Goal: Information Seeking & Learning: Learn about a topic

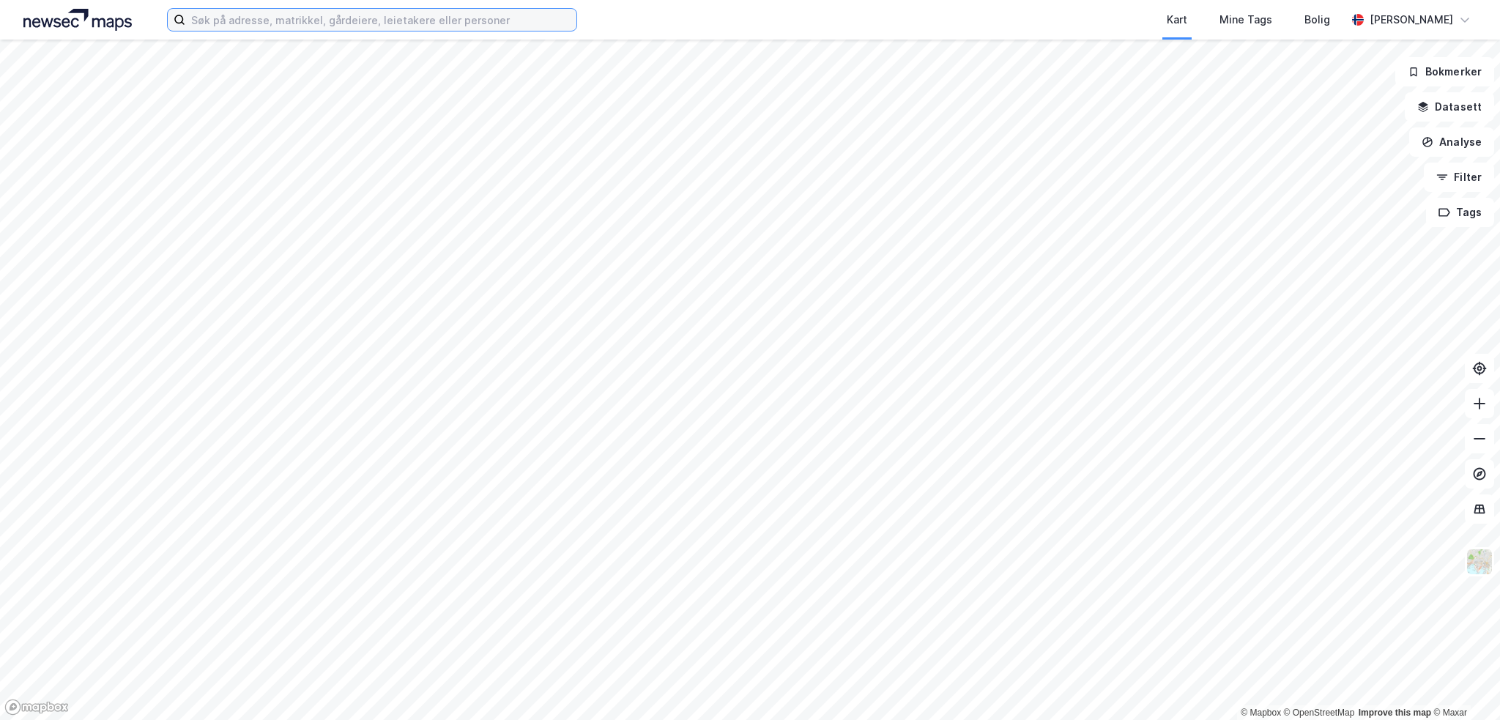
click at [287, 15] on input at bounding box center [380, 20] width 391 height 22
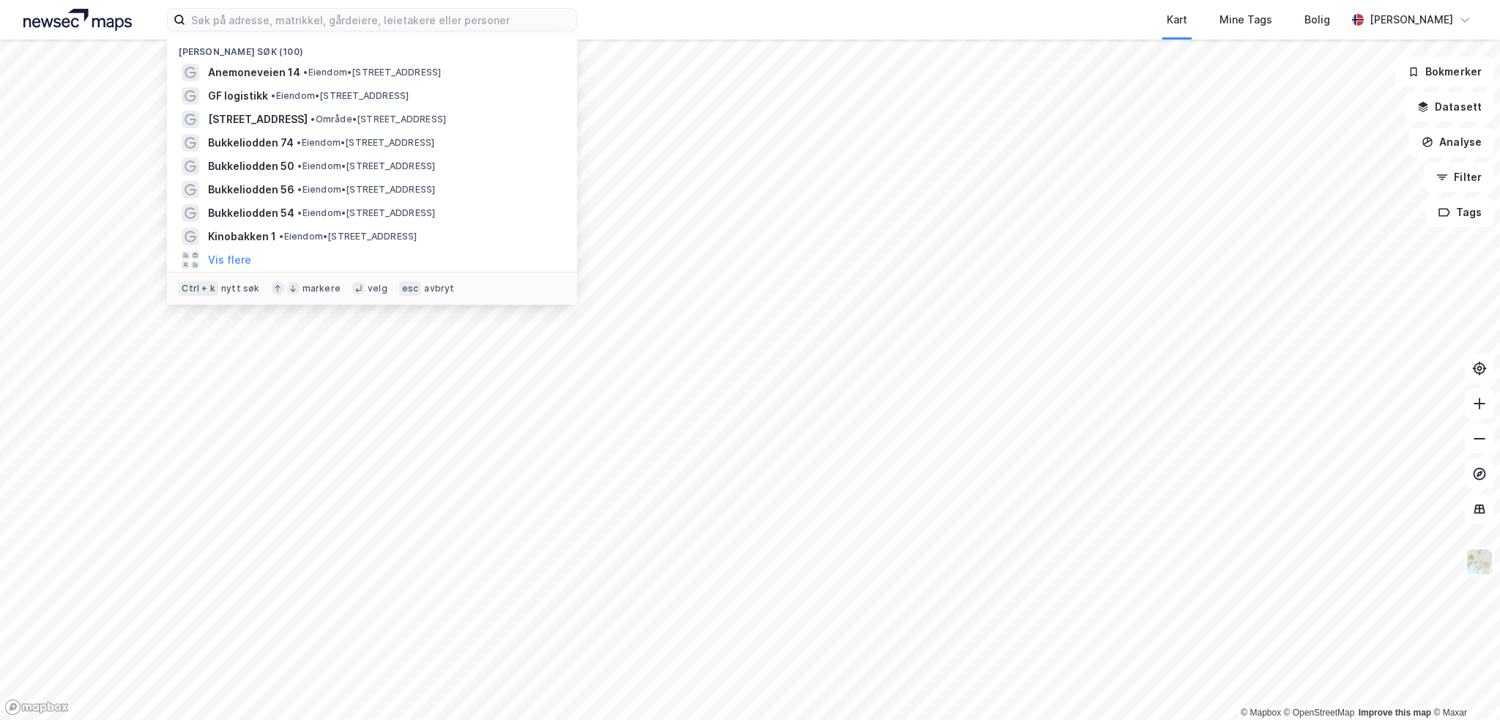
click at [254, 155] on div "Bukkeliodden 50 • Eiendom • [STREET_ADDRESS]" at bounding box center [372, 166] width 410 height 23
click at [256, 145] on span "Bukkeliodden 74" at bounding box center [251, 143] width 86 height 18
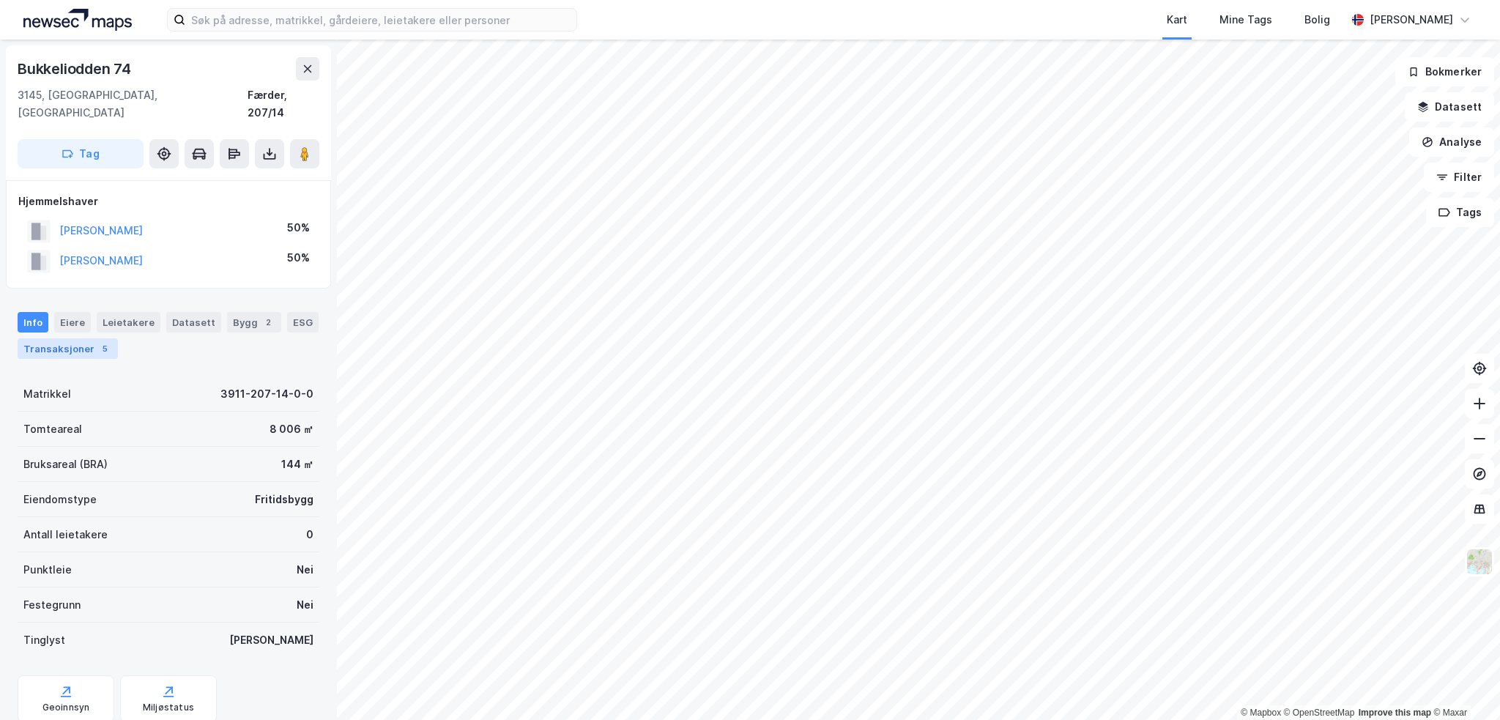
click at [100, 341] on div "5" at bounding box center [104, 348] width 15 height 15
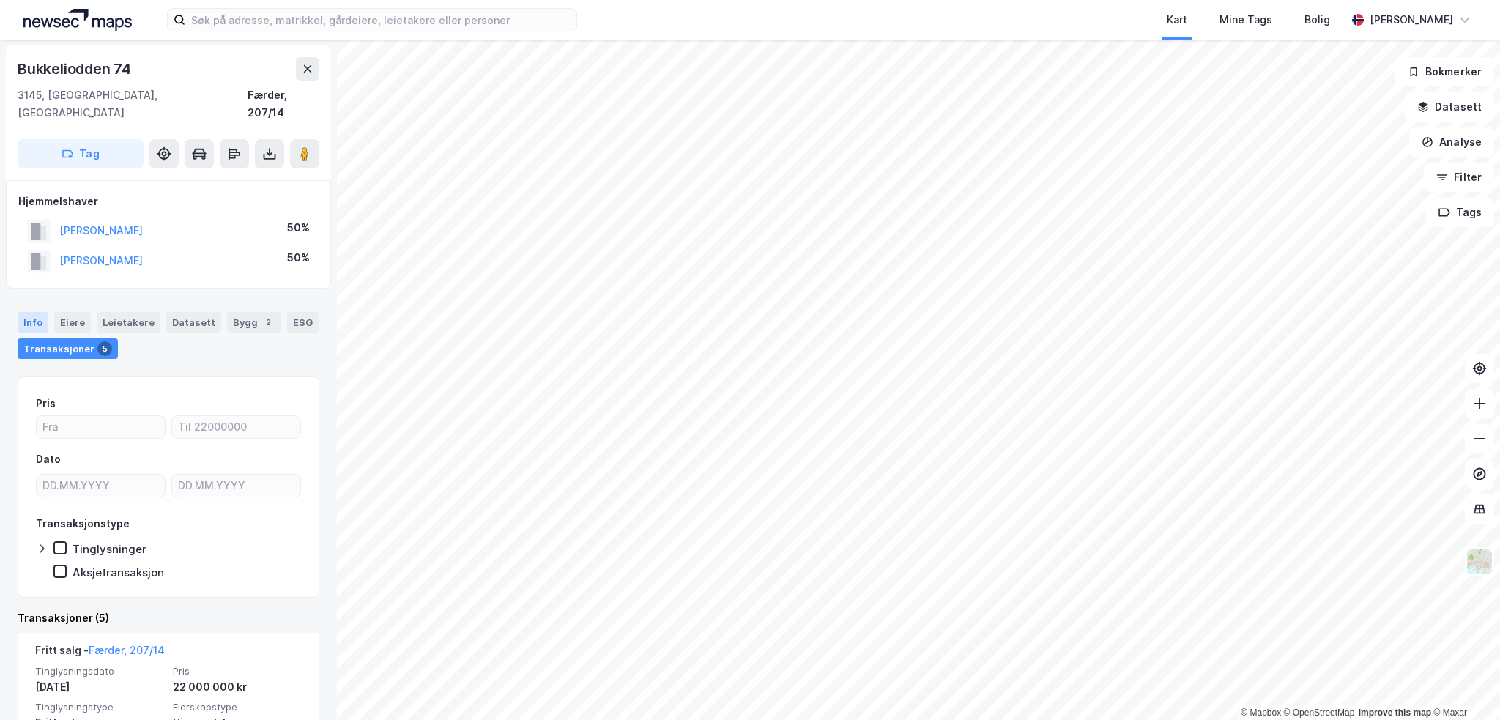
click at [37, 312] on div "Info" at bounding box center [33, 322] width 31 height 21
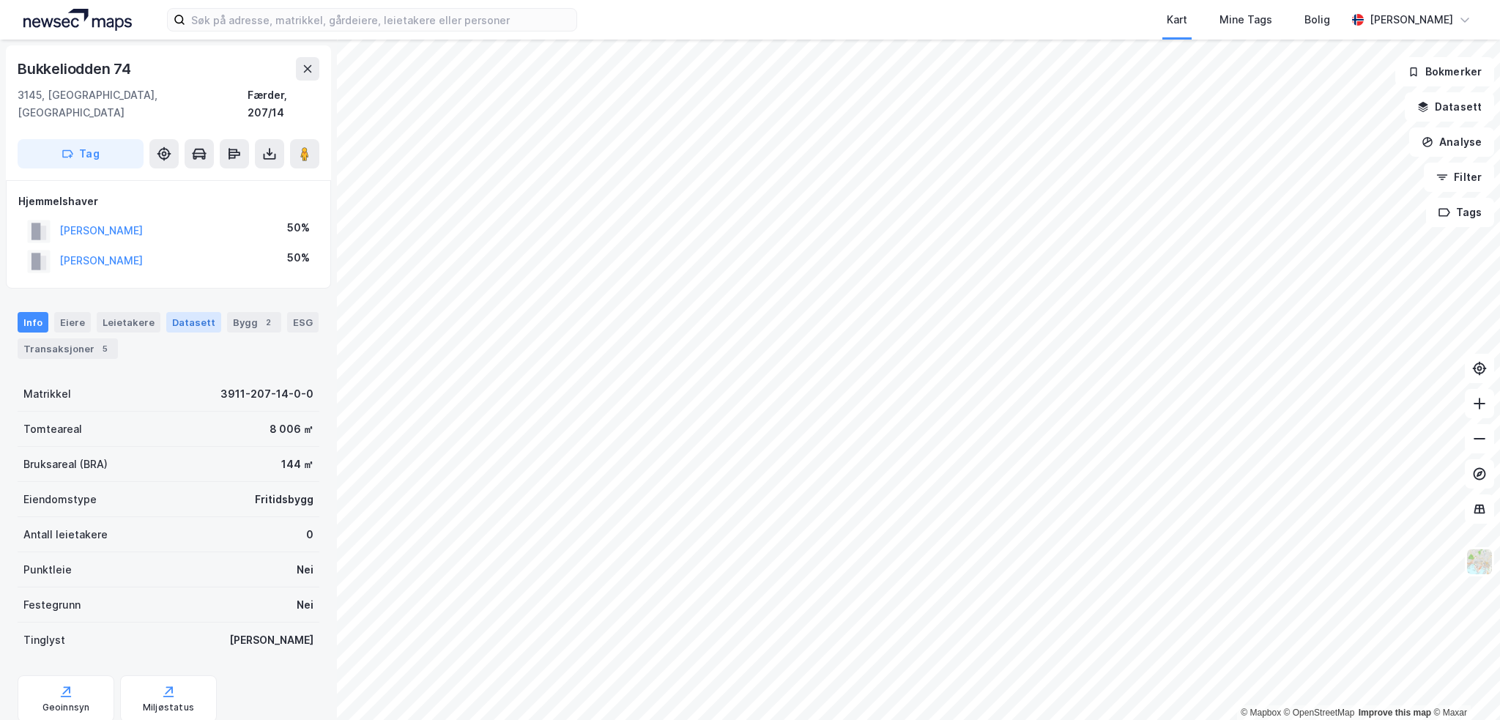
click at [188, 312] on div "Datasett" at bounding box center [193, 322] width 55 height 21
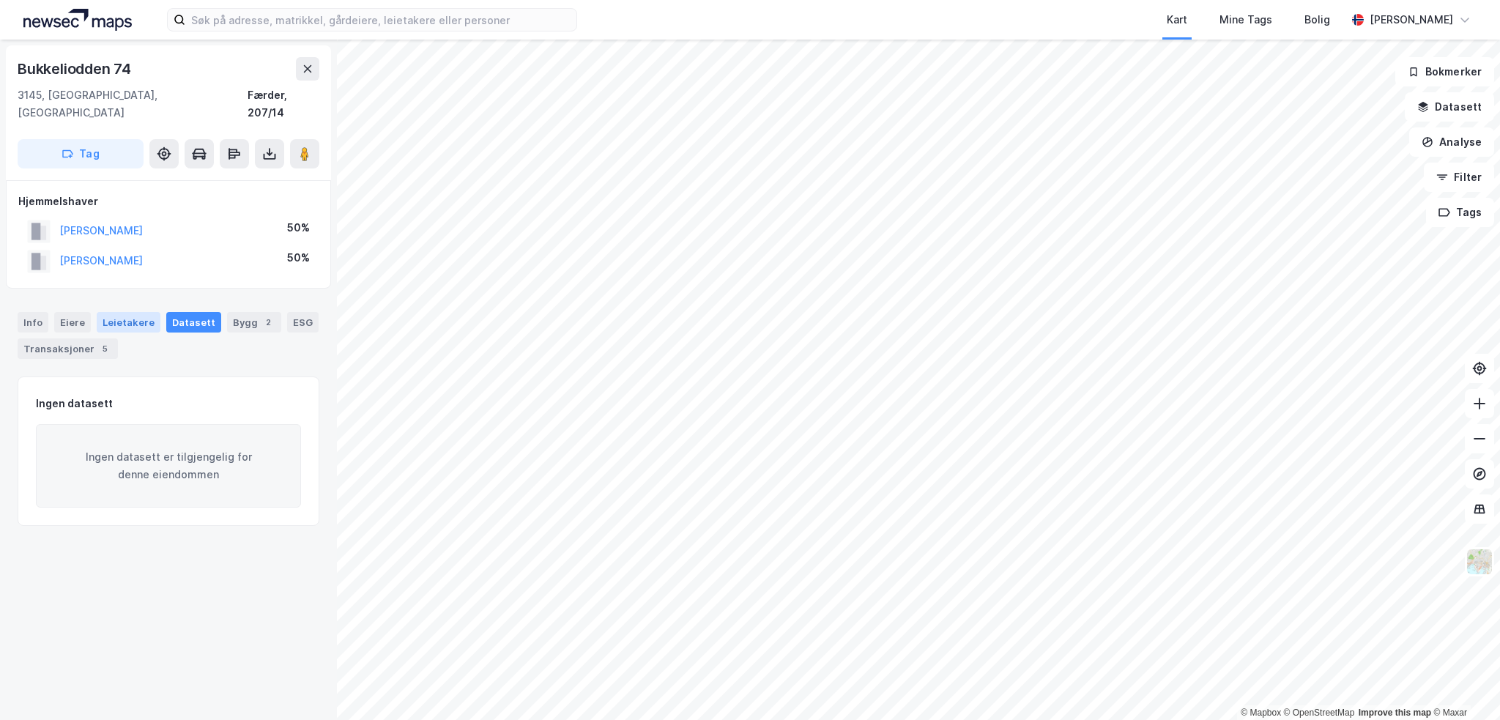
click at [125, 312] on div "Leietakere" at bounding box center [129, 322] width 64 height 21
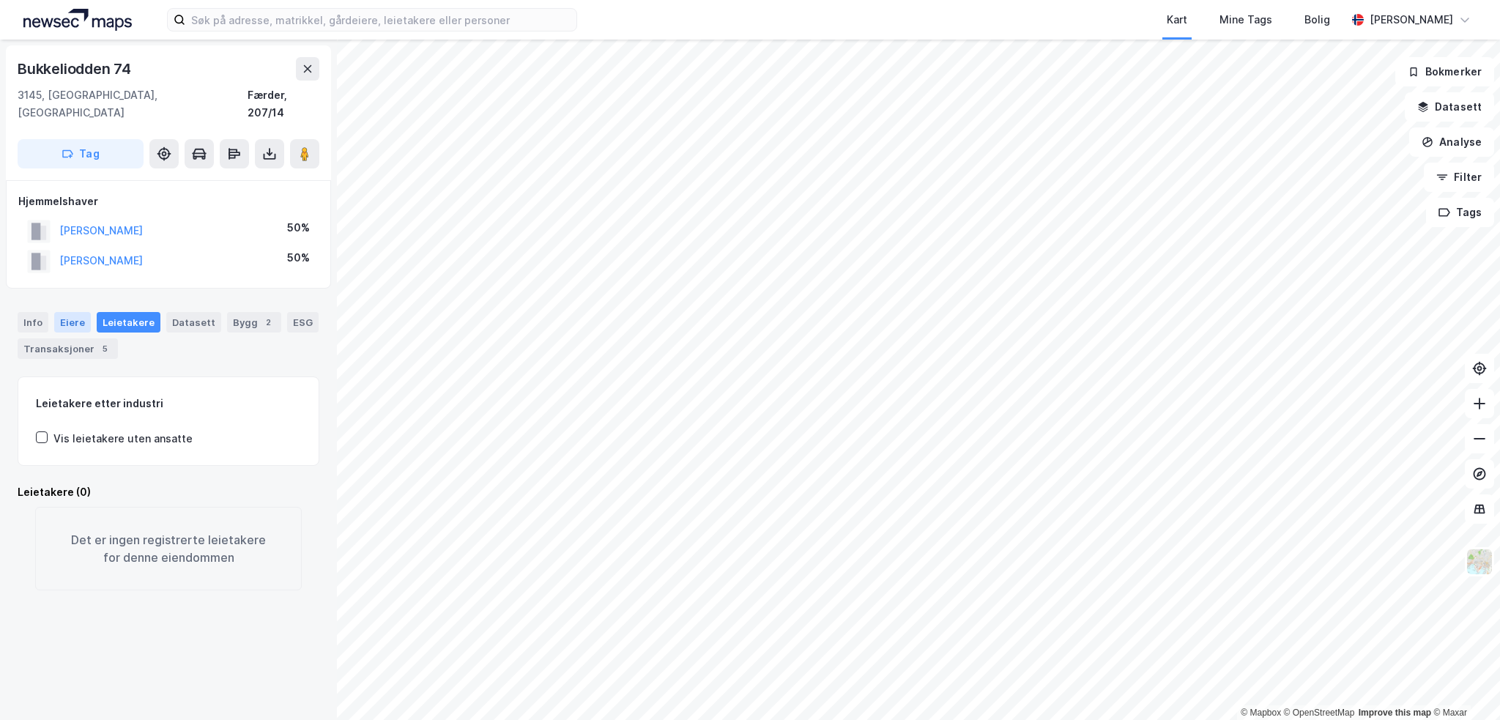
click at [82, 312] on div "Eiere" at bounding box center [72, 322] width 37 height 21
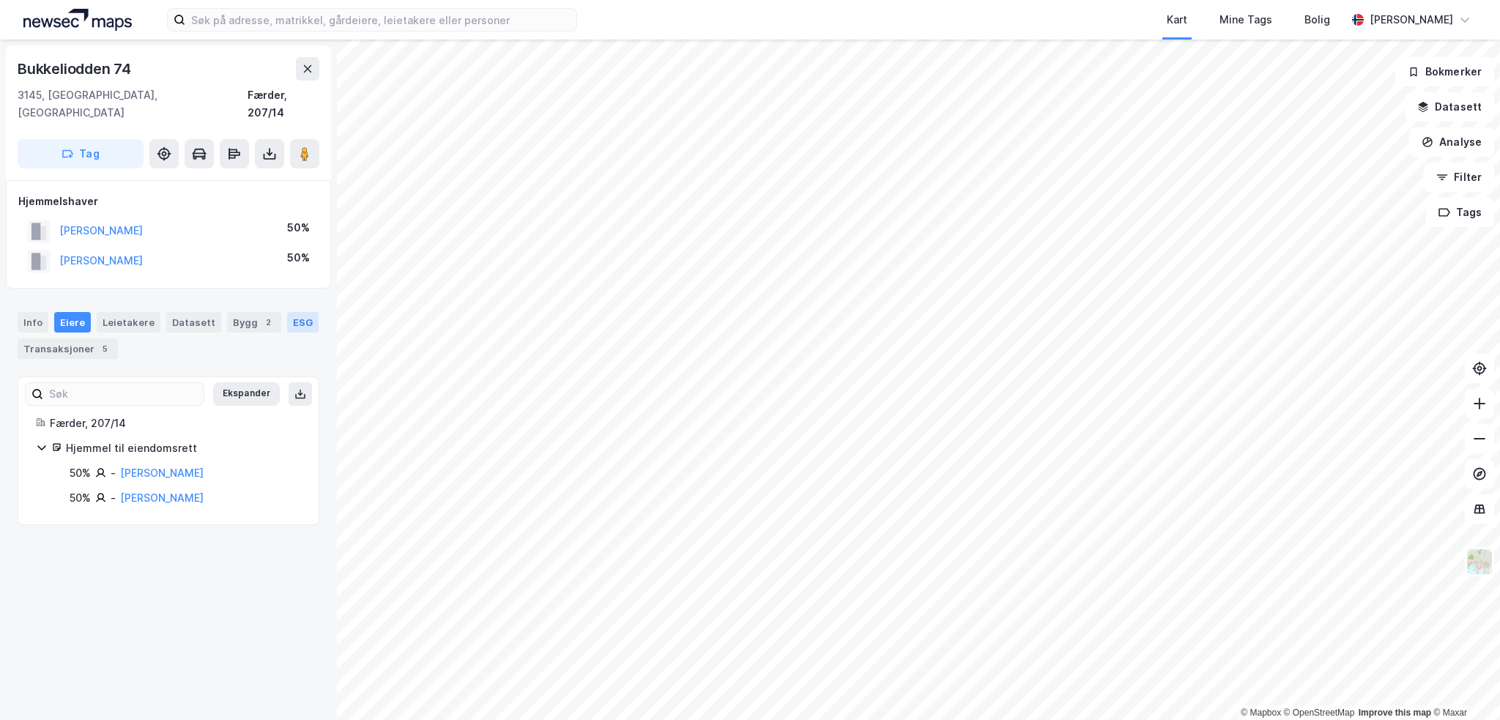
click at [300, 312] on div "ESG" at bounding box center [302, 322] width 31 height 21
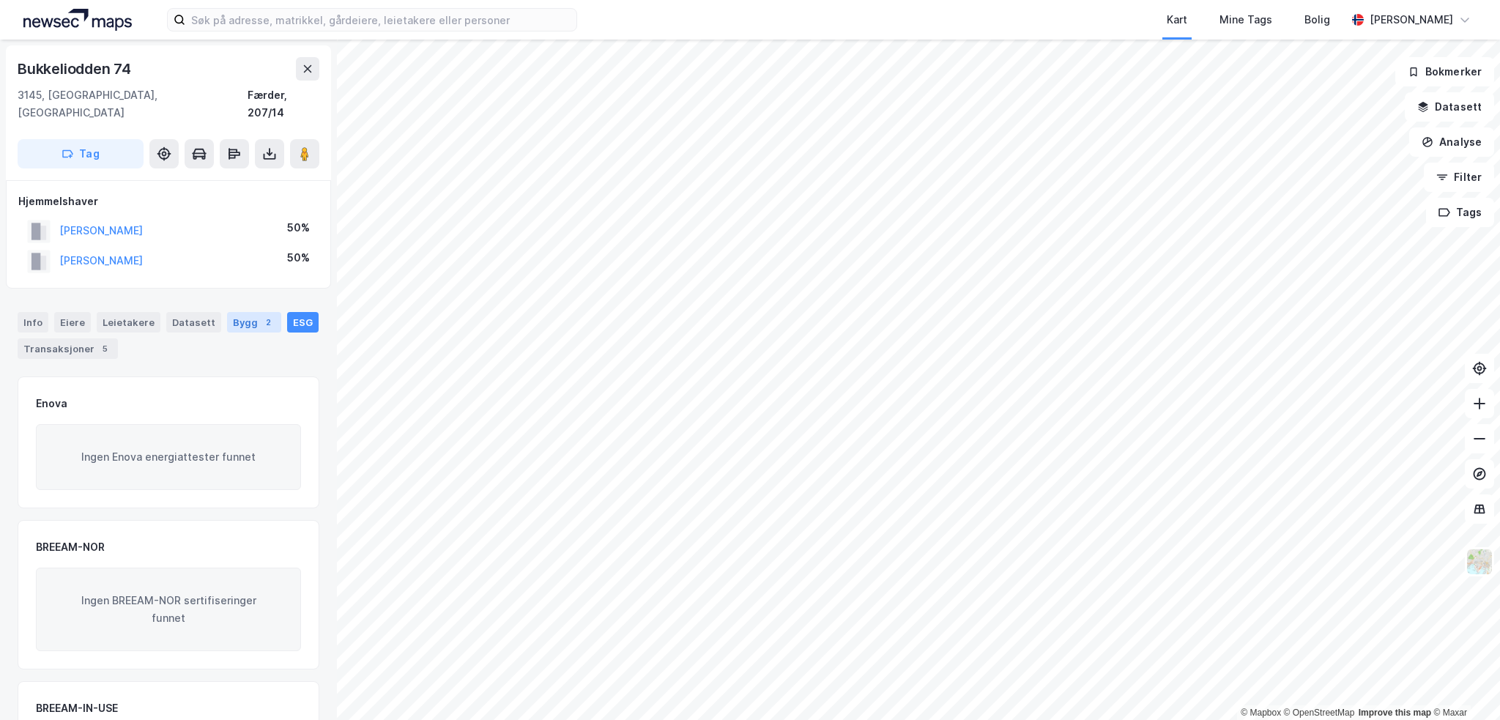
click at [228, 312] on div "Bygg 2" at bounding box center [254, 322] width 54 height 21
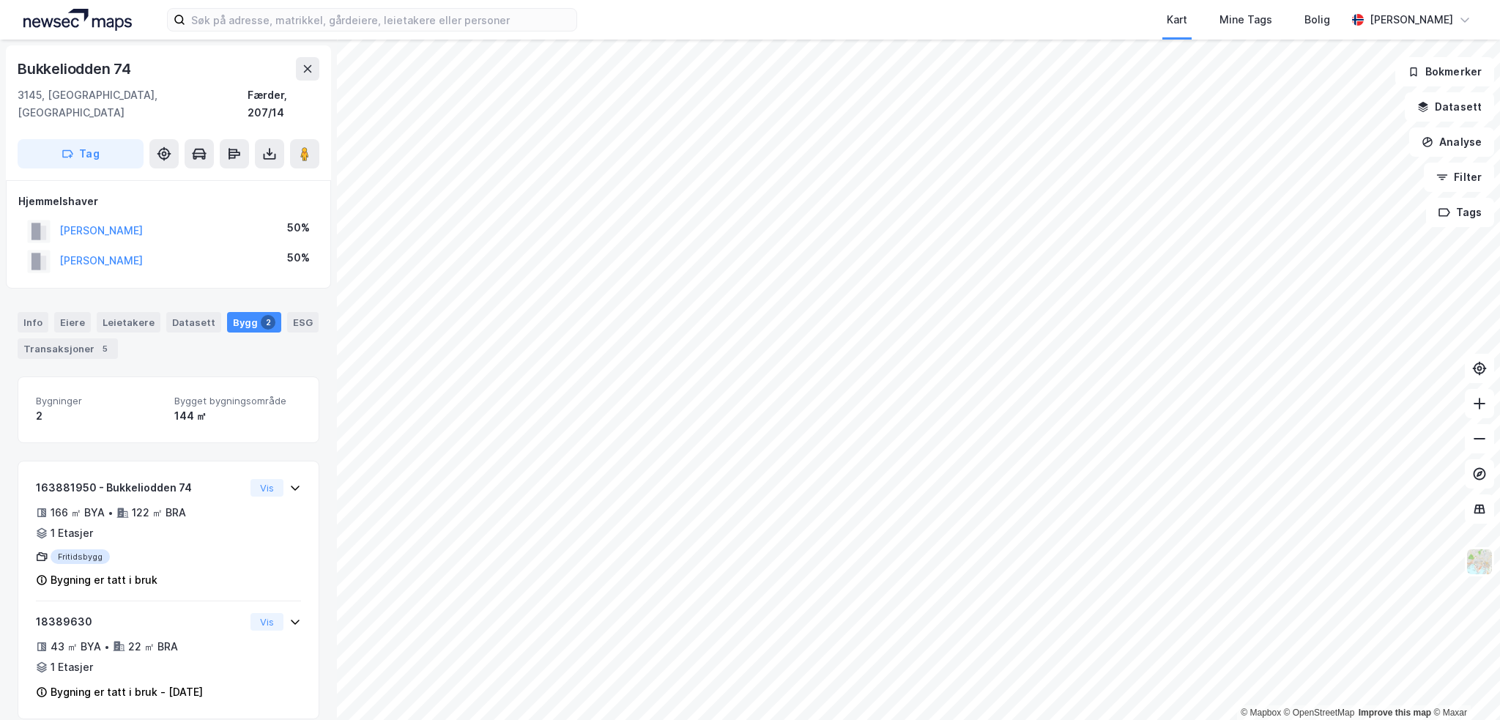
click at [110, 67] on div "Bukkeliodden 74" at bounding box center [76, 68] width 116 height 23
copy div "Bukkeliodden 74"
click at [226, 339] on div "Info [PERSON_NAME] Datasett Bygg 2 ESG Transaksjoner 5" at bounding box center [169, 335] width 302 height 47
